Goal: Transaction & Acquisition: Purchase product/service

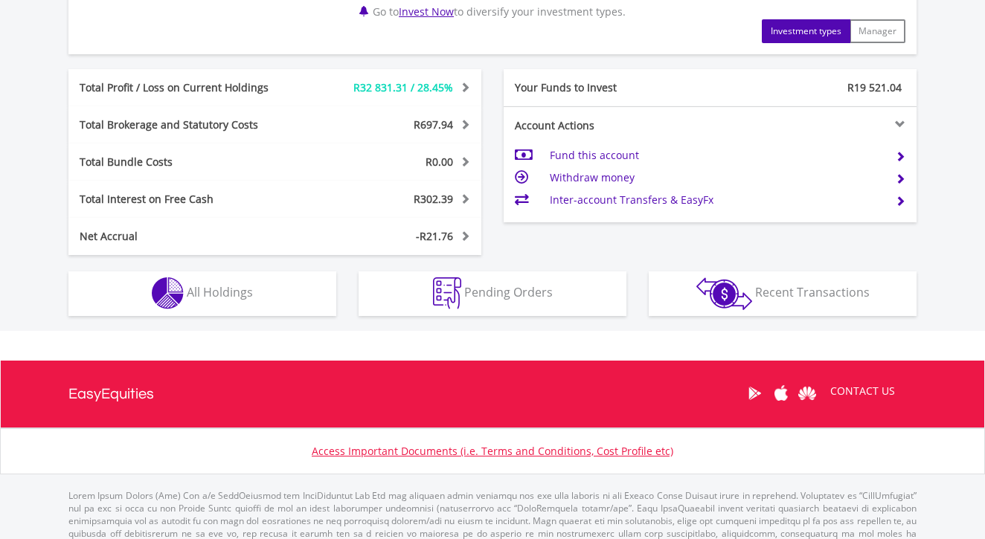
scroll to position [776, 0]
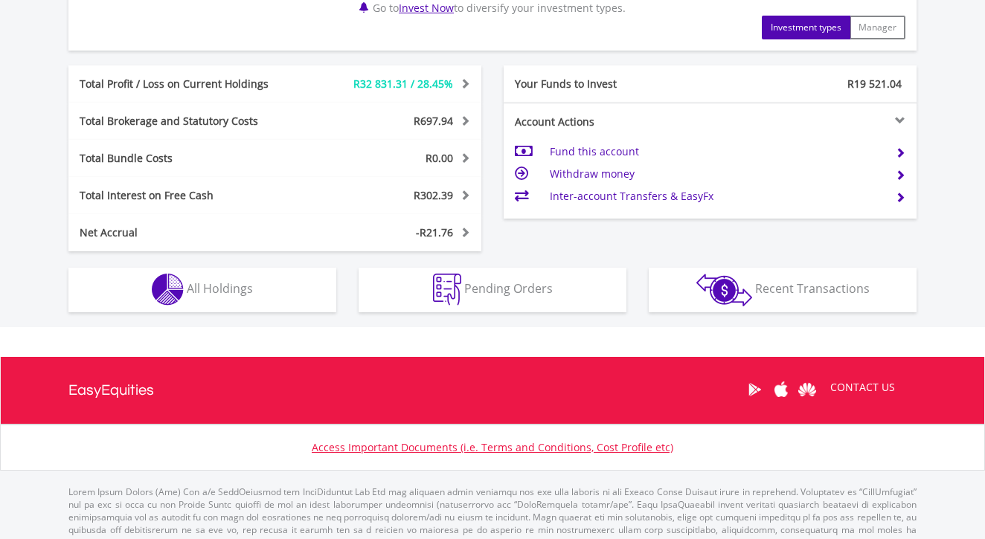
click at [258, 276] on button "Holdings All Holdings" at bounding box center [202, 290] width 268 height 45
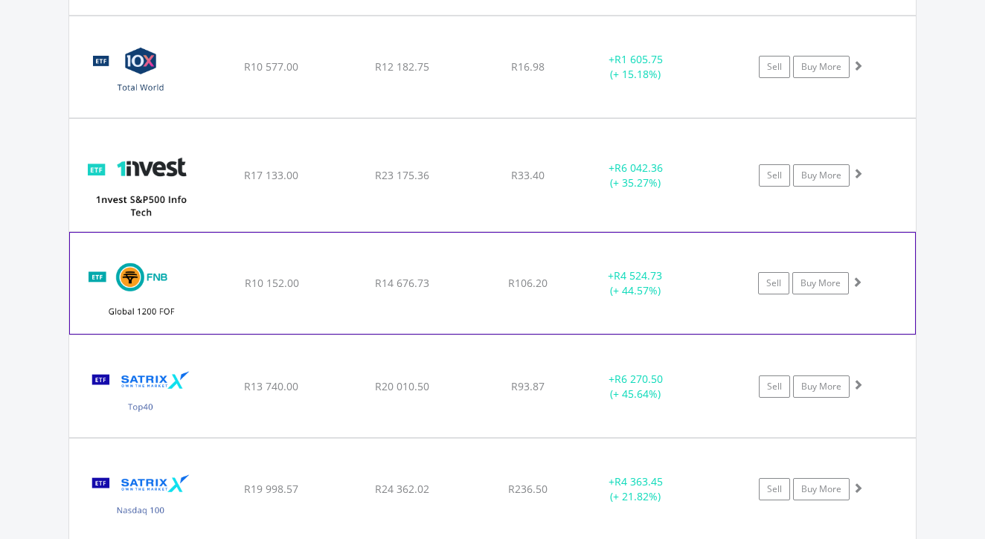
scroll to position [1296, 0]
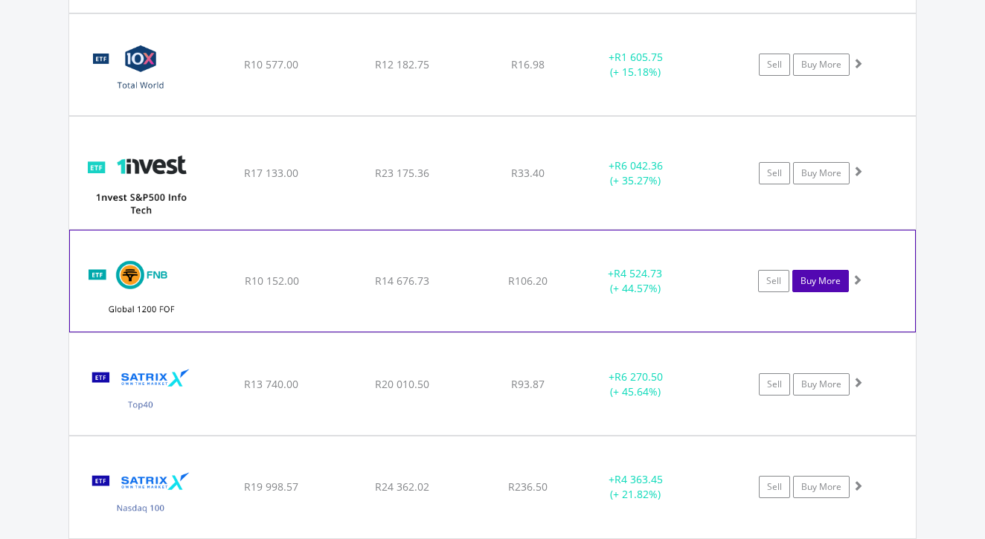
click at [829, 278] on link "Buy More" at bounding box center [820, 281] width 57 height 22
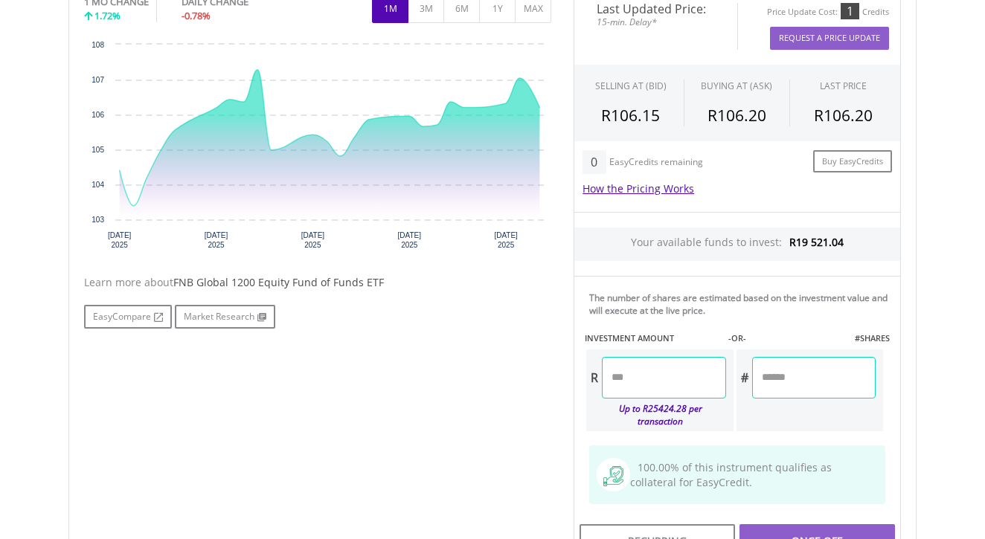
scroll to position [491, 0]
click at [647, 378] on input "number" at bounding box center [664, 377] width 124 height 42
click at [888, 432] on div "Last Updated Price: 15-min. Delay* Price Update Cost: 1 Credits Request A Price…" at bounding box center [738, 276] width 350 height 578
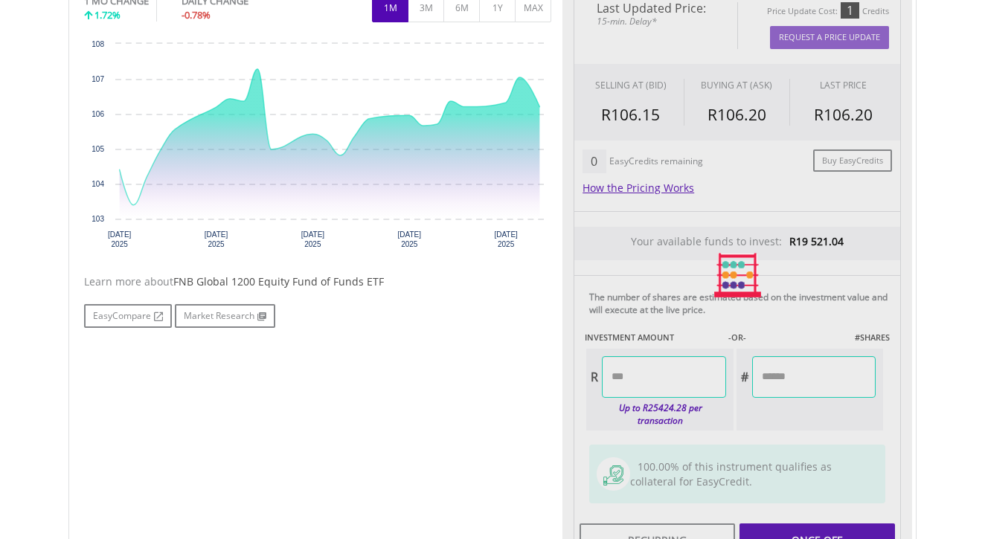
type input "*******"
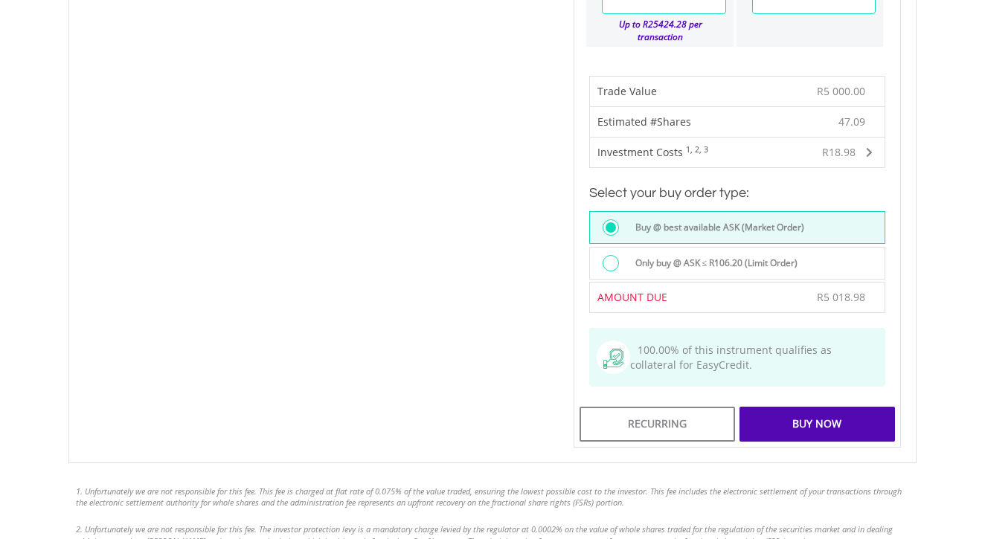
scroll to position [935, 0]
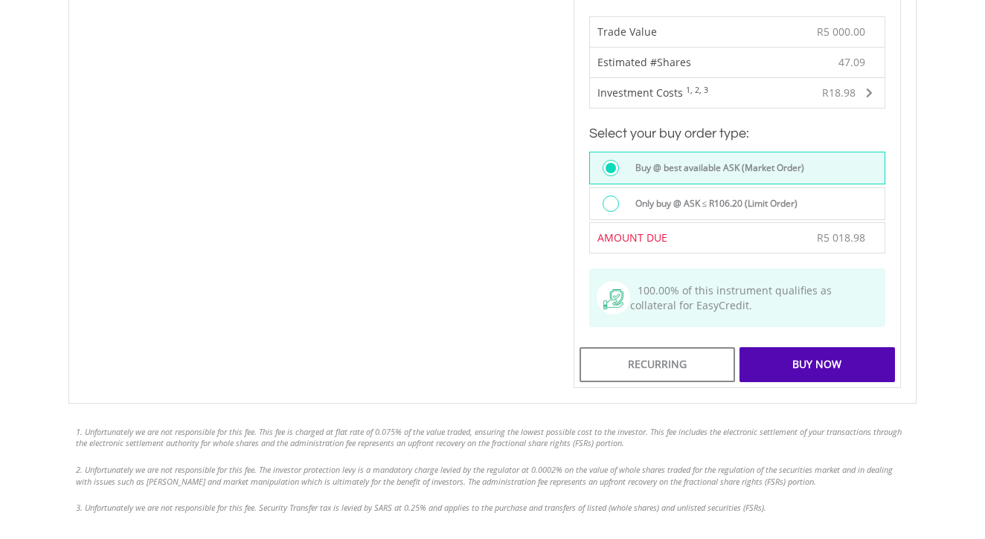
click at [820, 365] on div "Buy Now" at bounding box center [818, 364] width 156 height 34
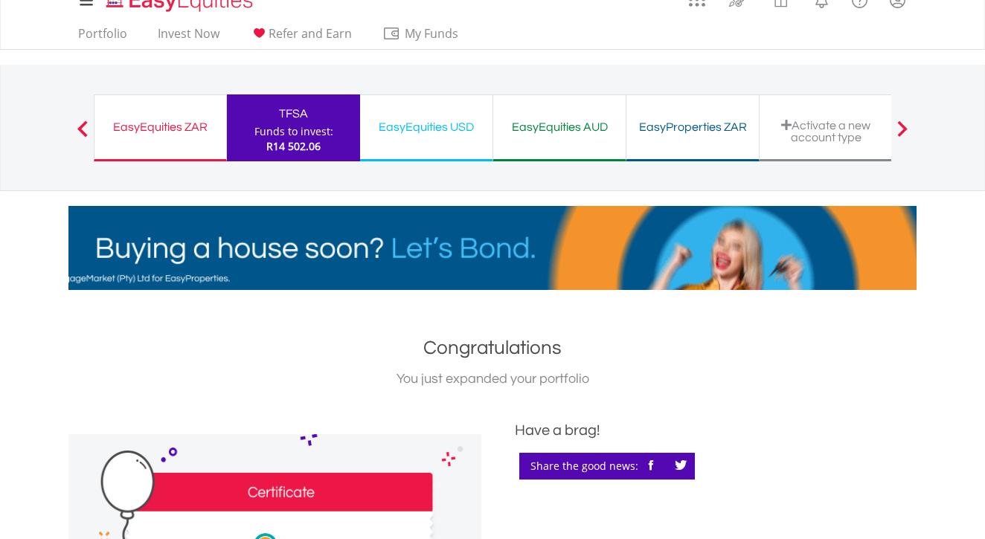
scroll to position [12, 0]
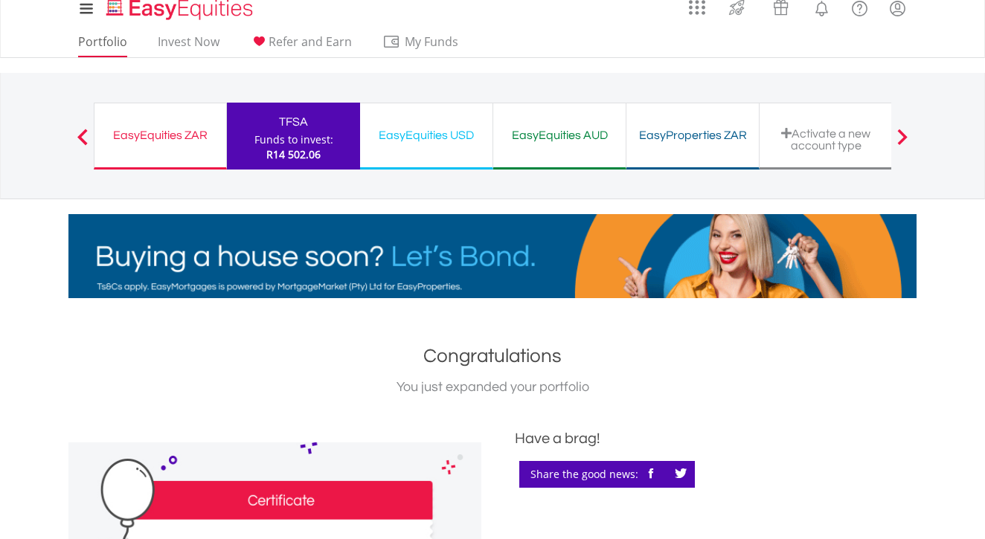
click at [112, 46] on link "Portfolio" at bounding box center [102, 45] width 61 height 23
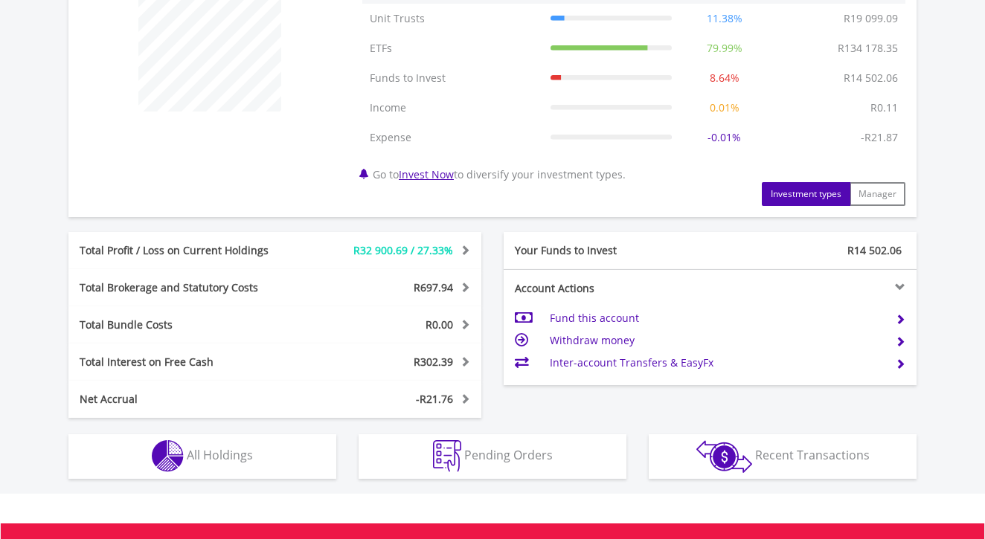
scroll to position [633, 0]
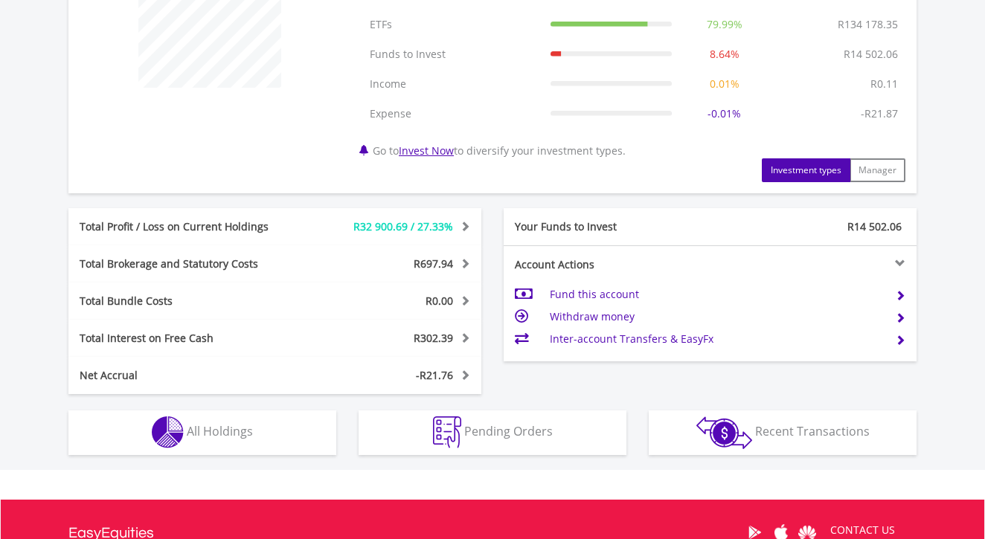
click at [248, 429] on span "All Holdings" at bounding box center [220, 431] width 66 height 16
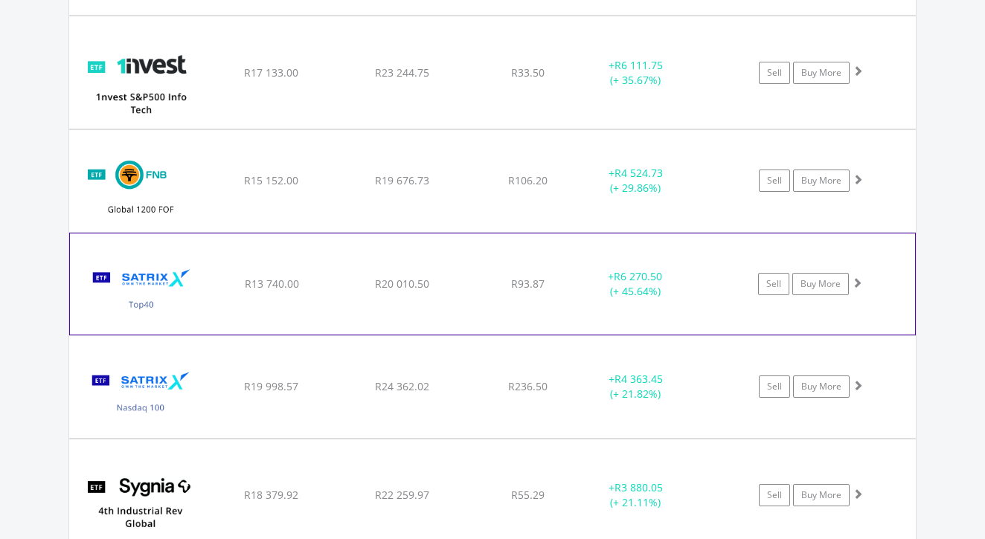
scroll to position [1395, 0]
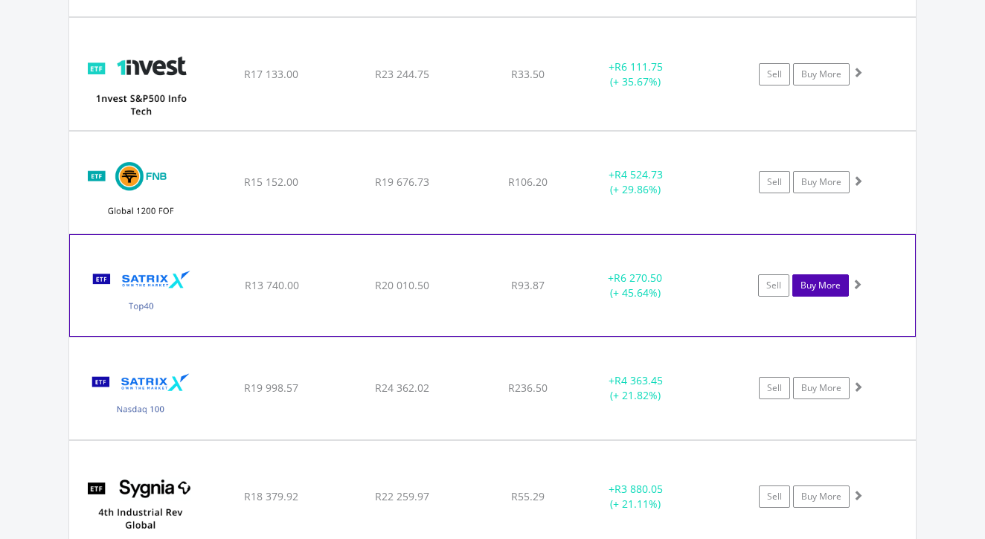
click at [824, 284] on link "Buy More" at bounding box center [820, 286] width 57 height 22
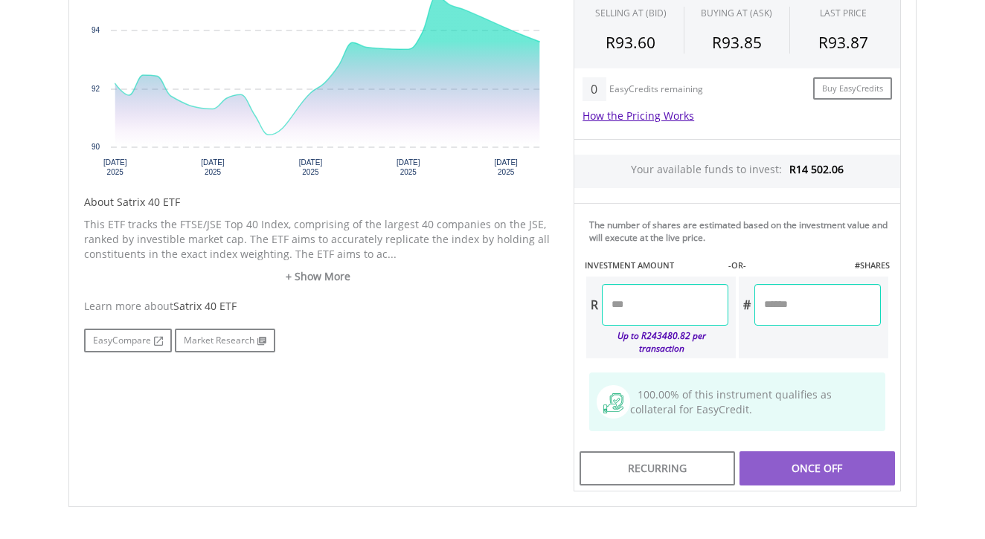
scroll to position [633, 0]
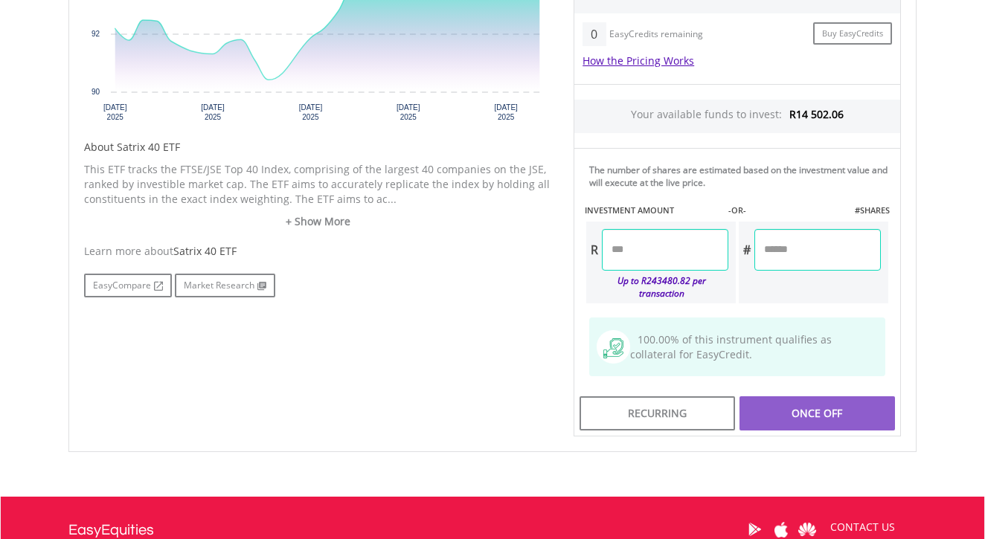
click at [677, 257] on input "number" at bounding box center [665, 250] width 126 height 42
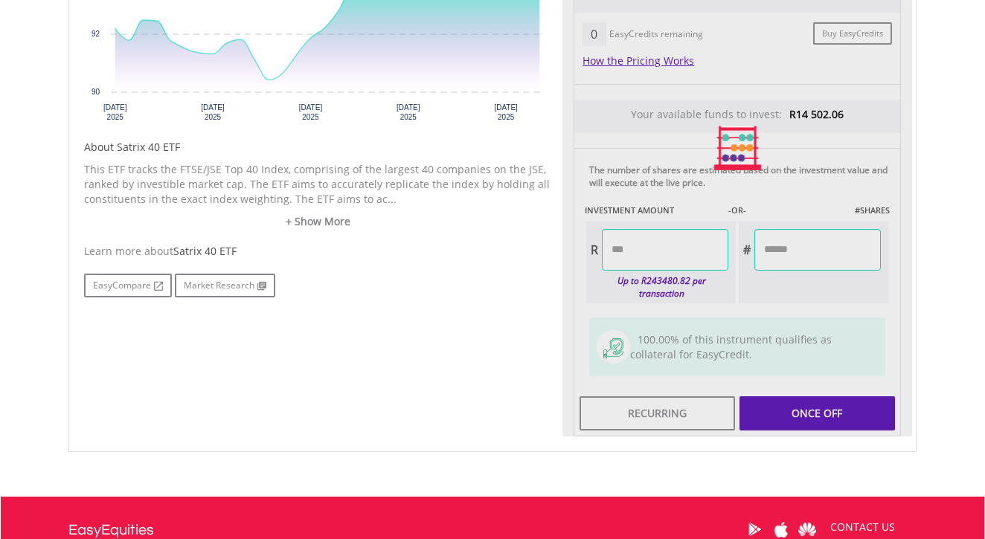
click at [819, 411] on div "Last Updated Price: 15-min. Delay* Price Update Cost: 2 Credits Request A Price…" at bounding box center [738, 148] width 350 height 578
type input "*******"
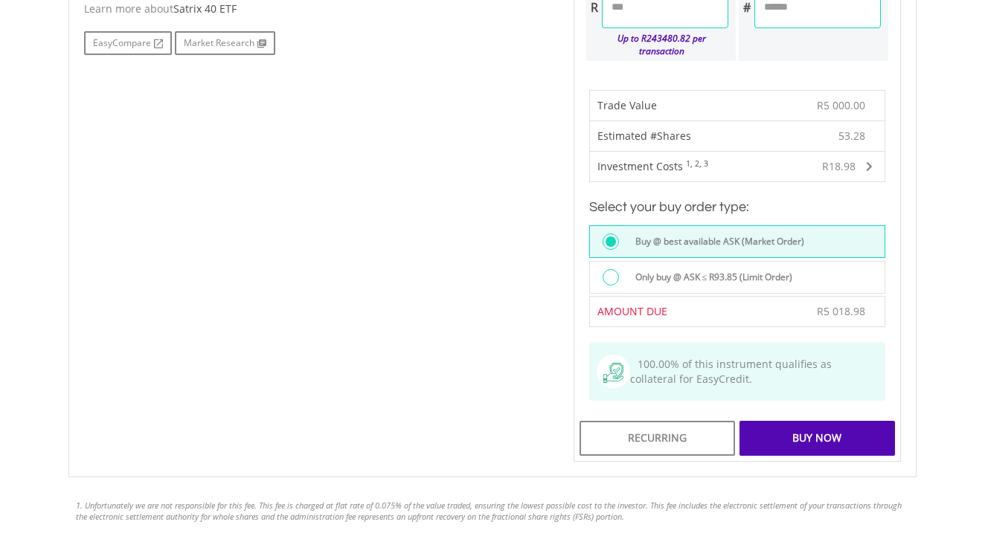
scroll to position [883, 0]
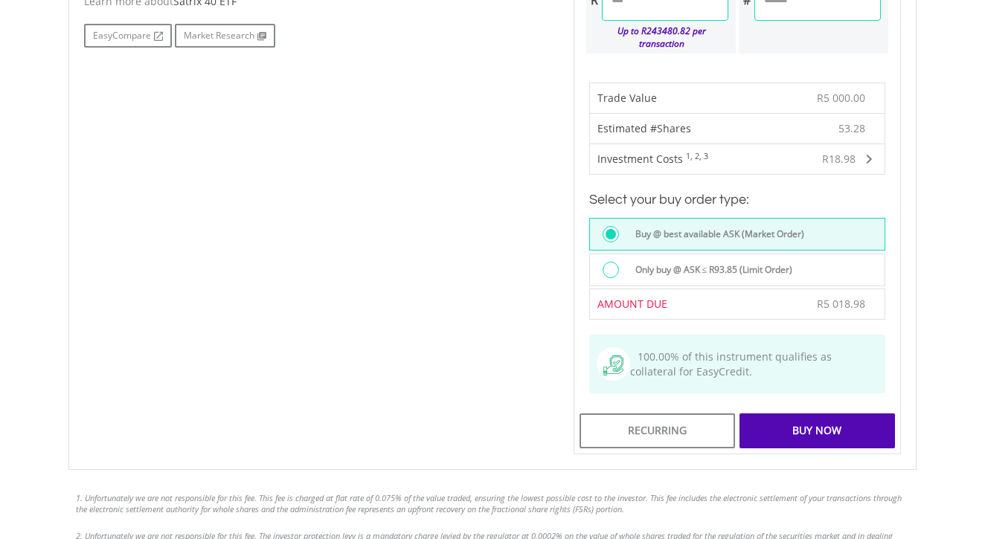
click at [813, 429] on div "Buy Now" at bounding box center [818, 431] width 156 height 34
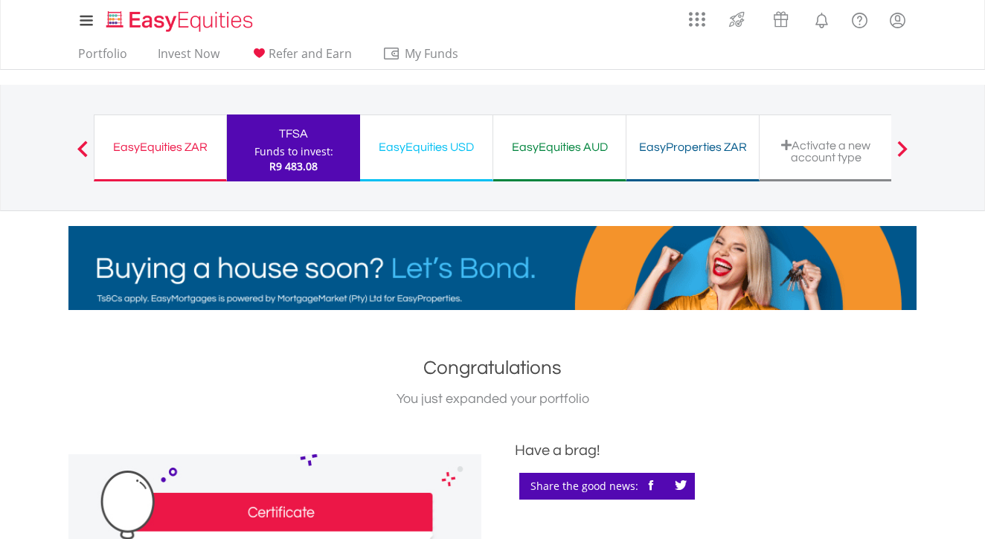
click at [302, 150] on div "Funds to invest:" at bounding box center [293, 151] width 79 height 15
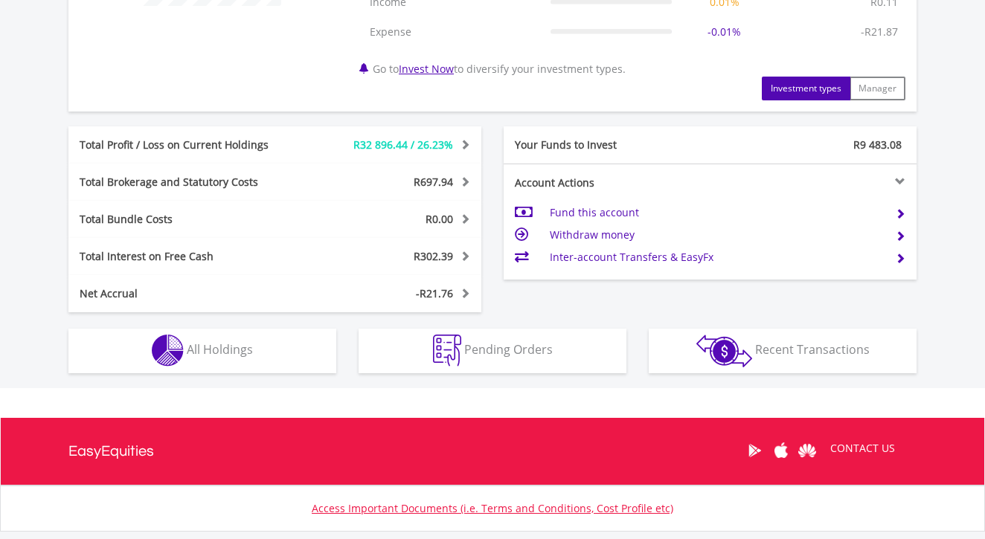
scroll to position [726, 0]
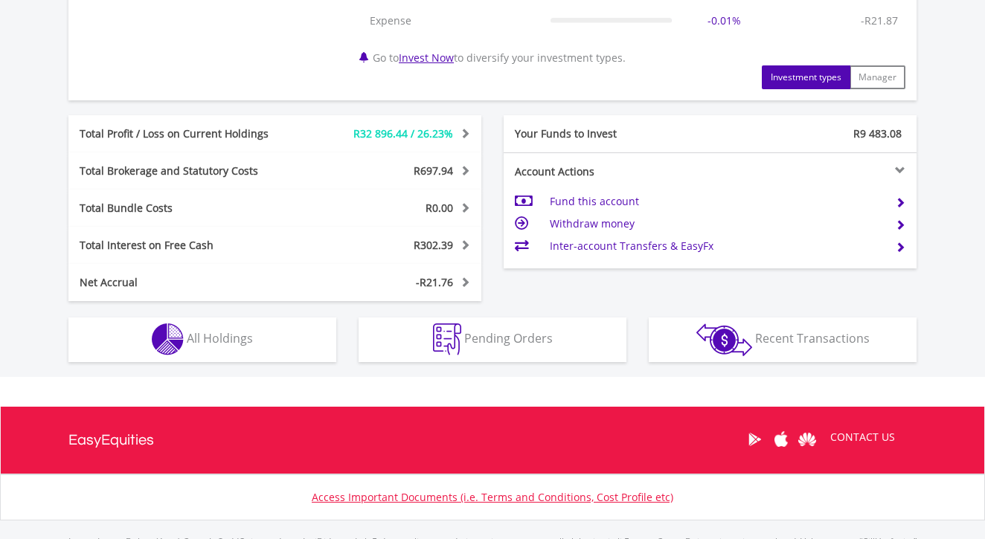
click at [251, 334] on span "All Holdings" at bounding box center [220, 338] width 66 height 16
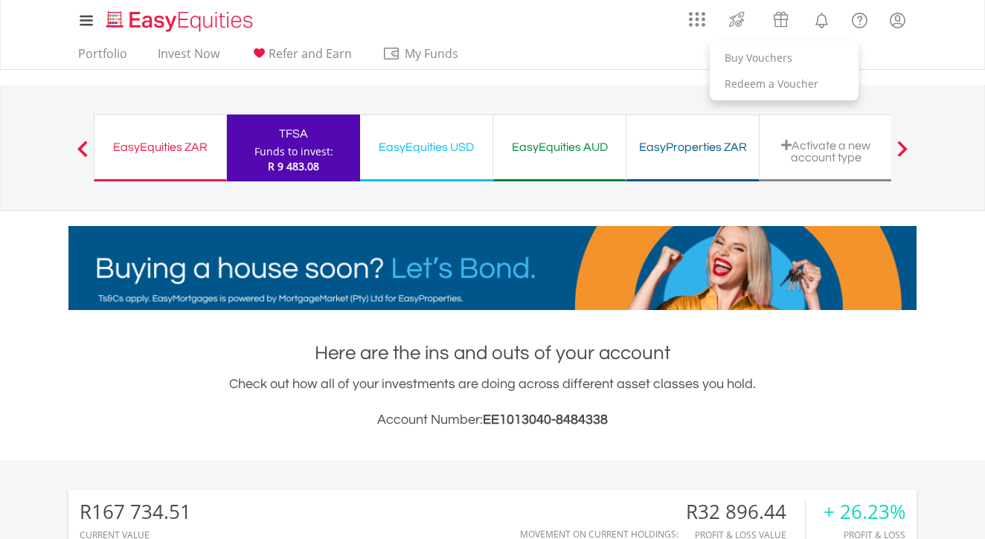
scroll to position [0, 0]
